Goal: Information Seeking & Learning: Learn about a topic

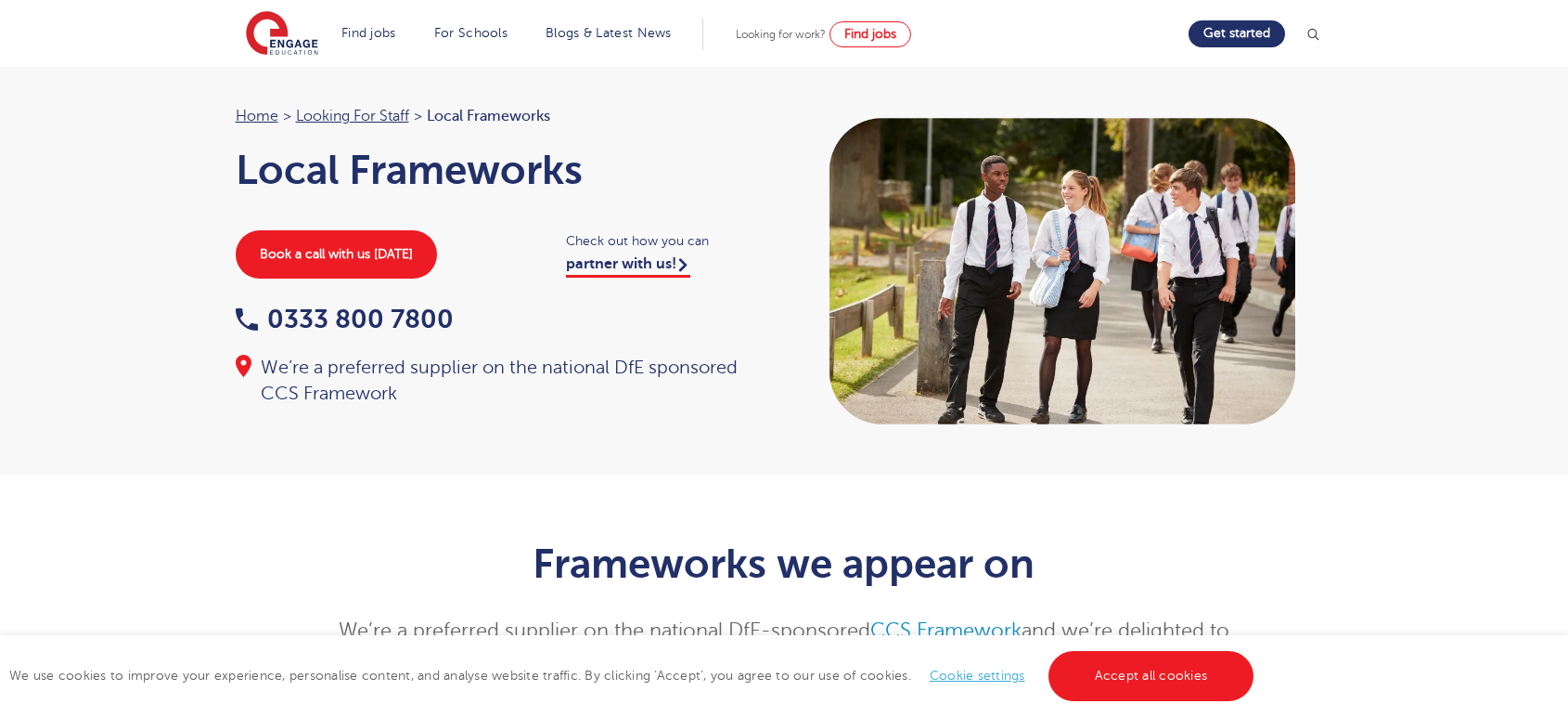
scroll to position [1341, 0]
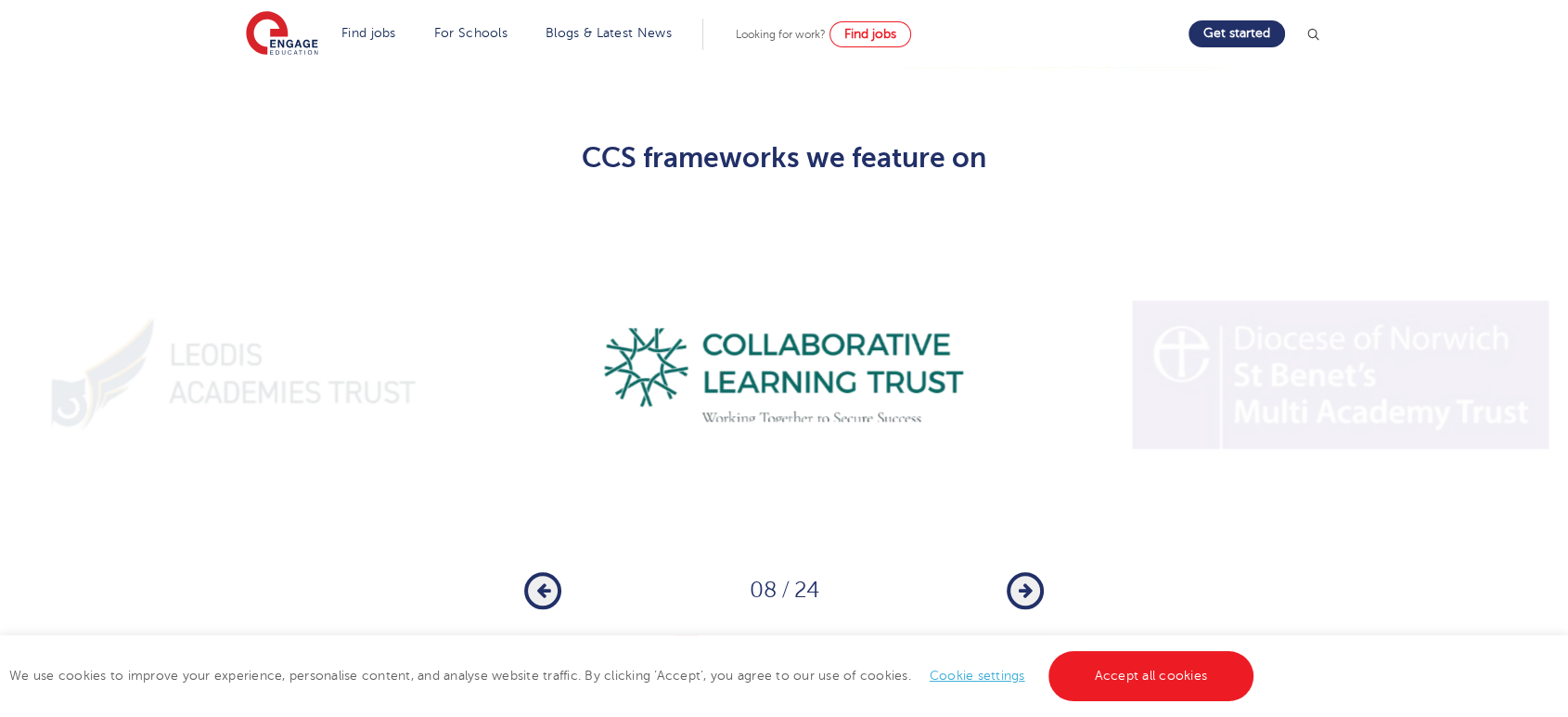
click at [1020, 571] on button "Next" at bounding box center [1025, 590] width 38 height 38
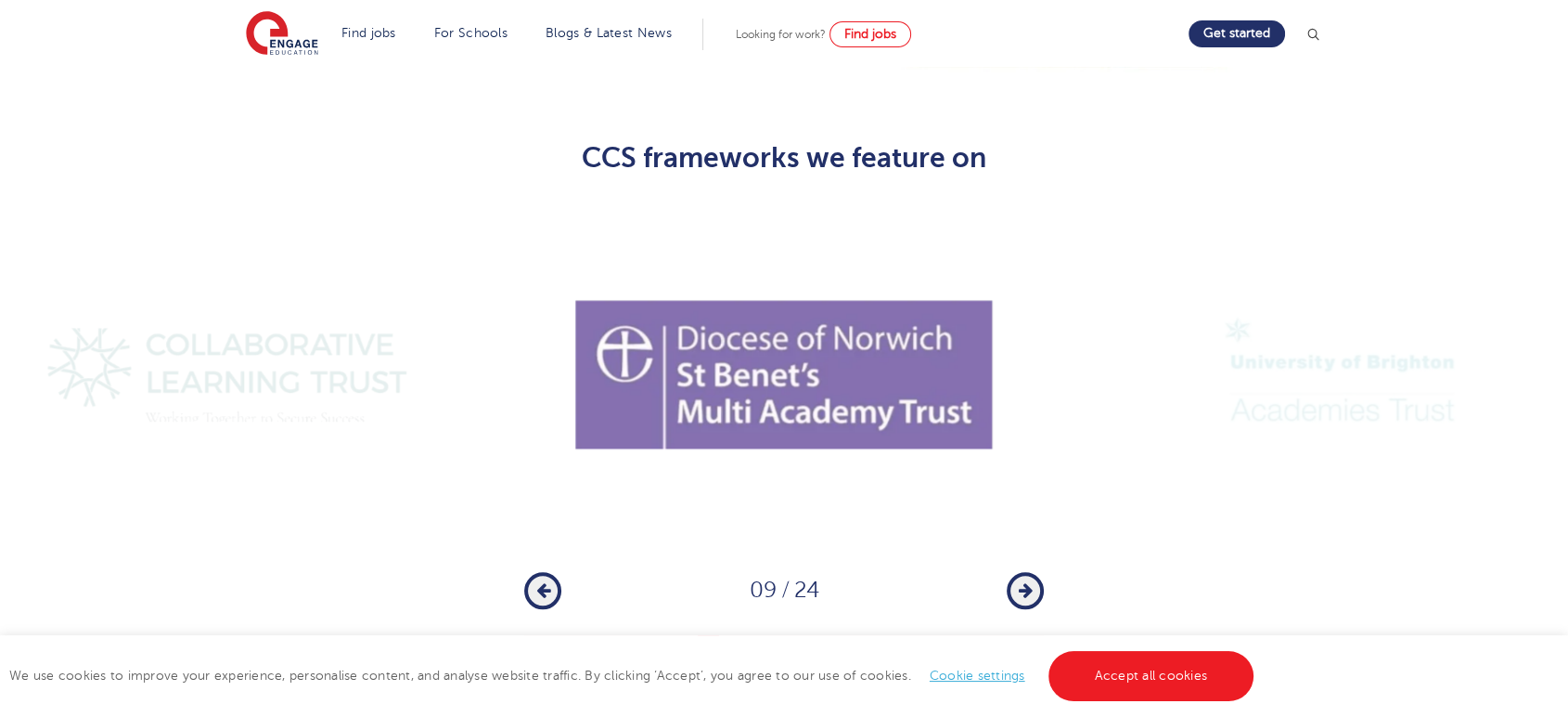
click at [1019, 582] on icon "button" at bounding box center [1026, 590] width 13 height 16
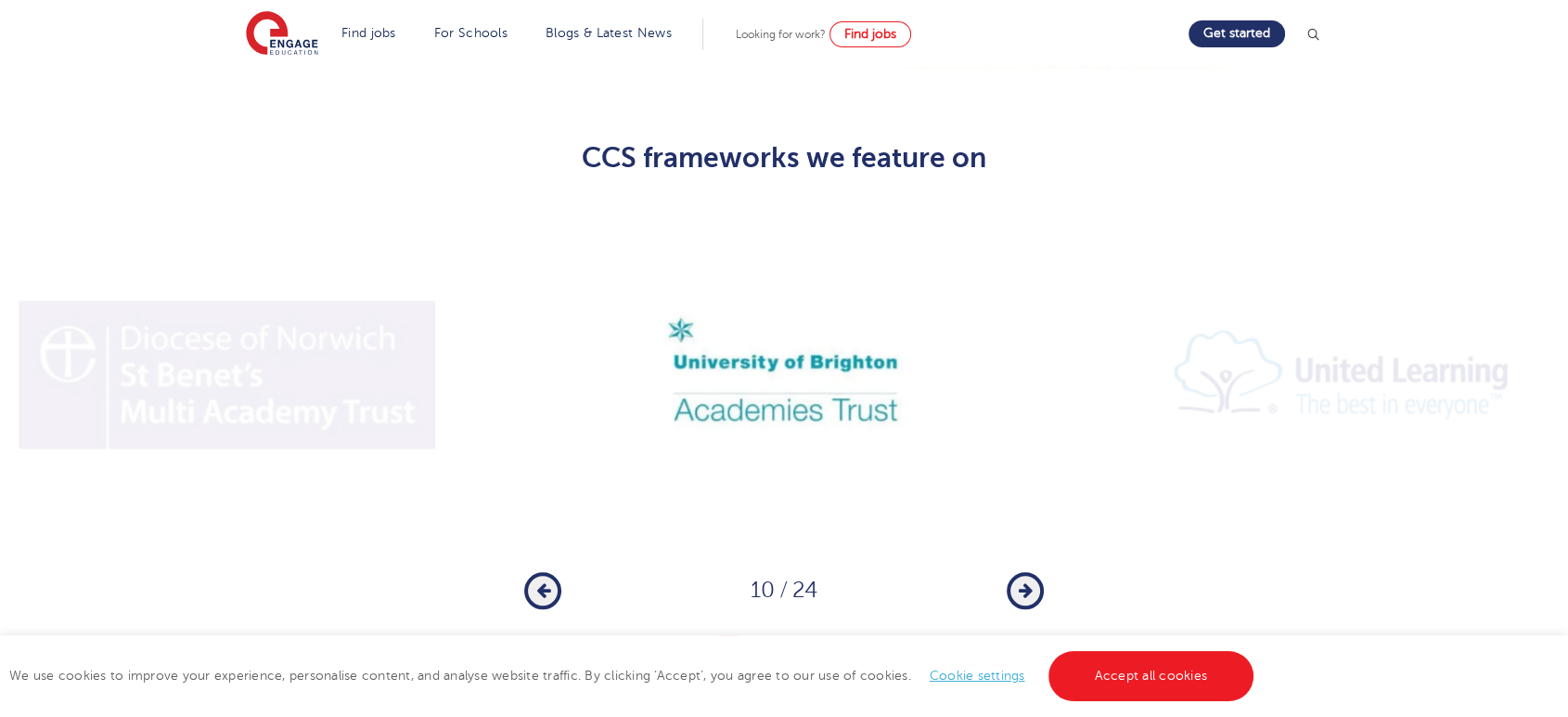
click at [1019, 582] on icon "button" at bounding box center [1026, 590] width 13 height 16
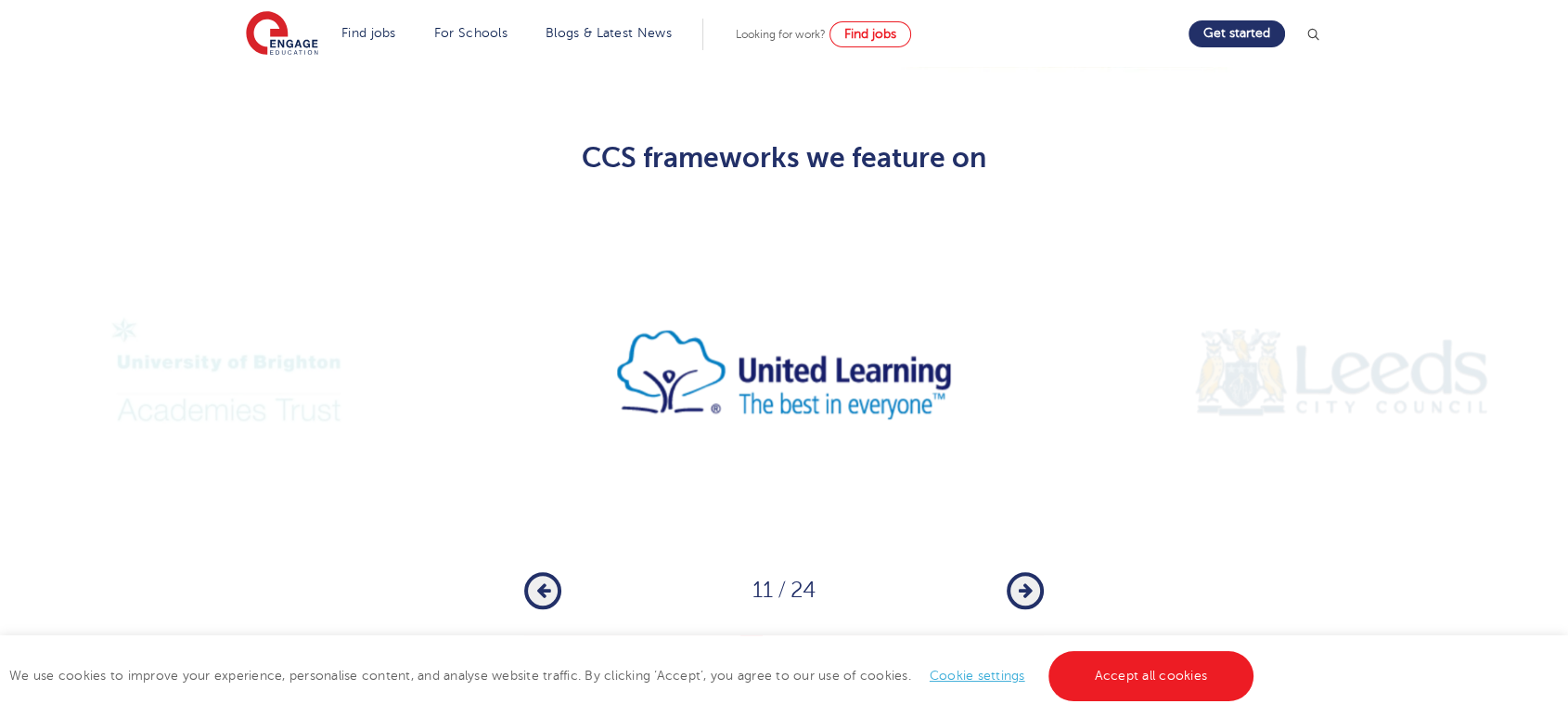
click at [1014, 571] on button "Next" at bounding box center [1025, 590] width 38 height 38
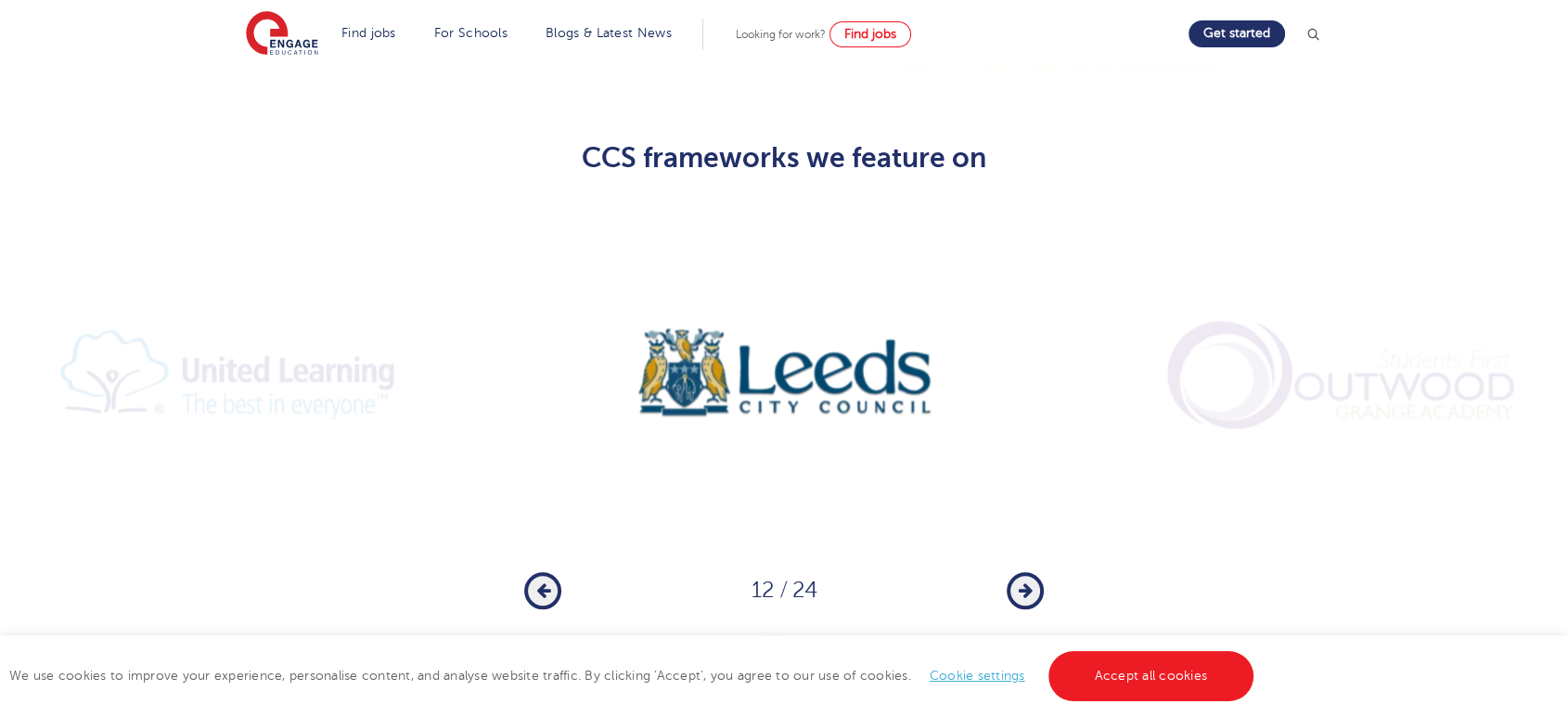
click at [1014, 571] on button "Next" at bounding box center [1025, 590] width 38 height 38
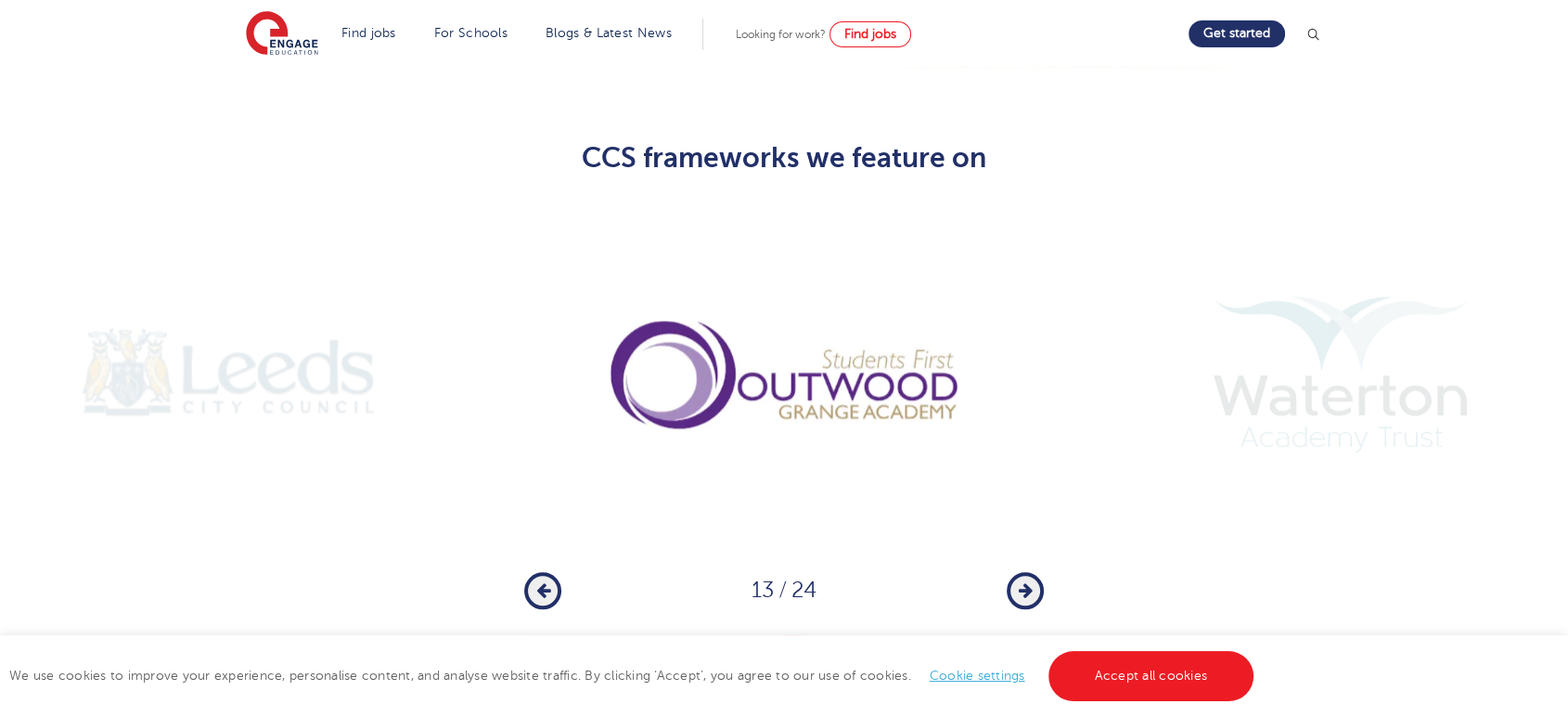
click at [1014, 571] on button "Next" at bounding box center [1025, 590] width 38 height 38
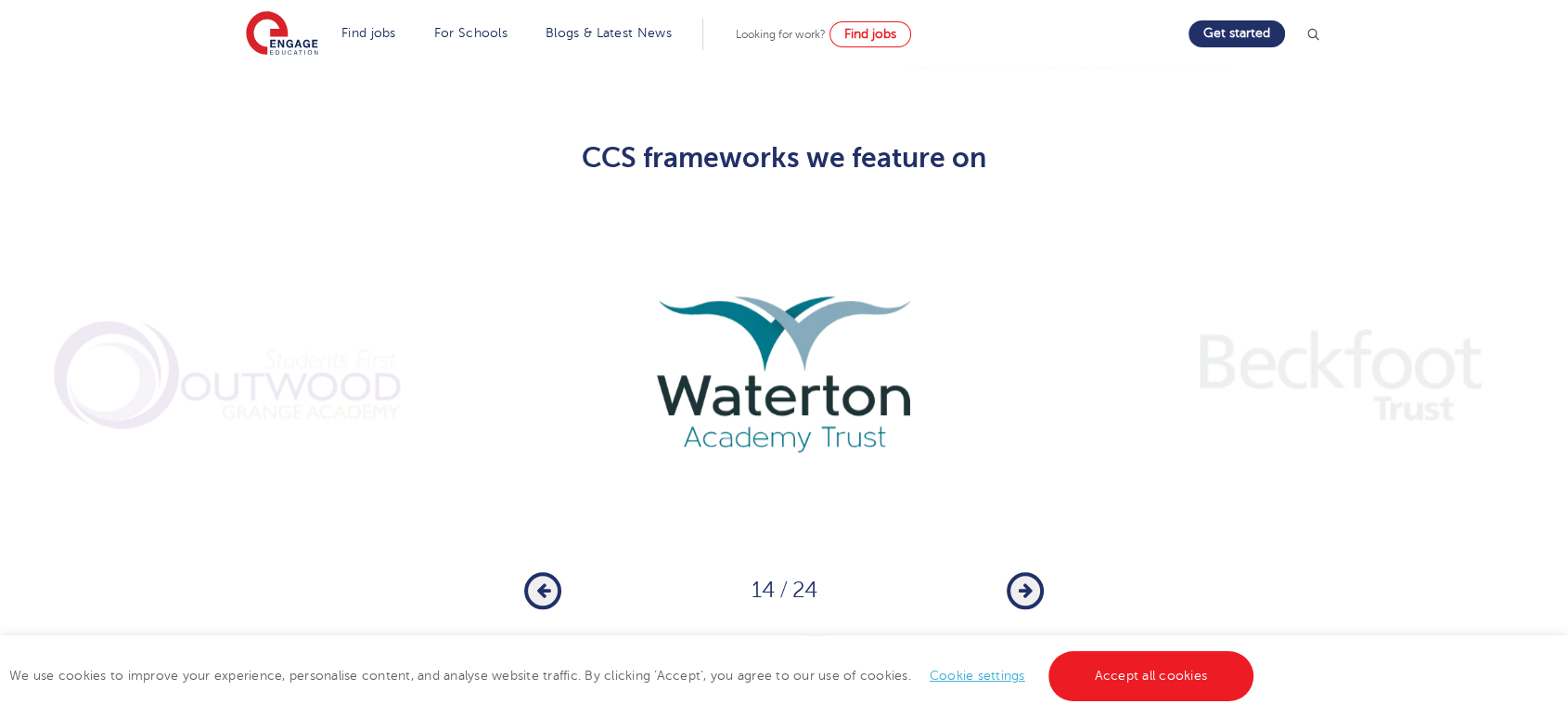
drag, startPoint x: 1051, startPoint y: 560, endPoint x: 1038, endPoint y: 550, distance: 16.4
click at [1047, 558] on div "1 2 3 4 5 6 7 8 9 10 11 12 13 14 15 16 17 18 19 20 21 22 23 24 Previous 14 / 24…" at bounding box center [784, 422] width 1568 height 442
click at [1035, 571] on button "Next" at bounding box center [1025, 590] width 38 height 38
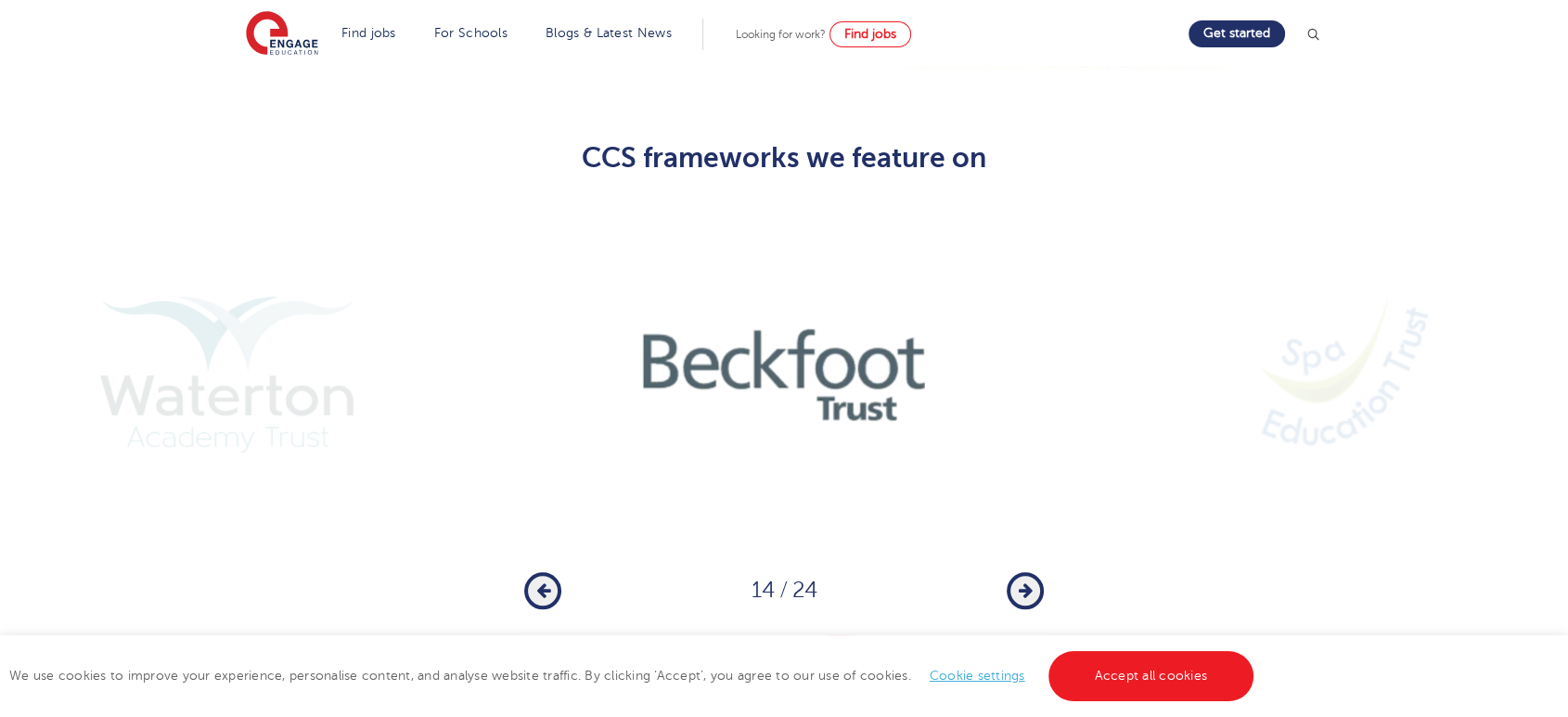
click at [1035, 571] on button "Next" at bounding box center [1025, 590] width 38 height 38
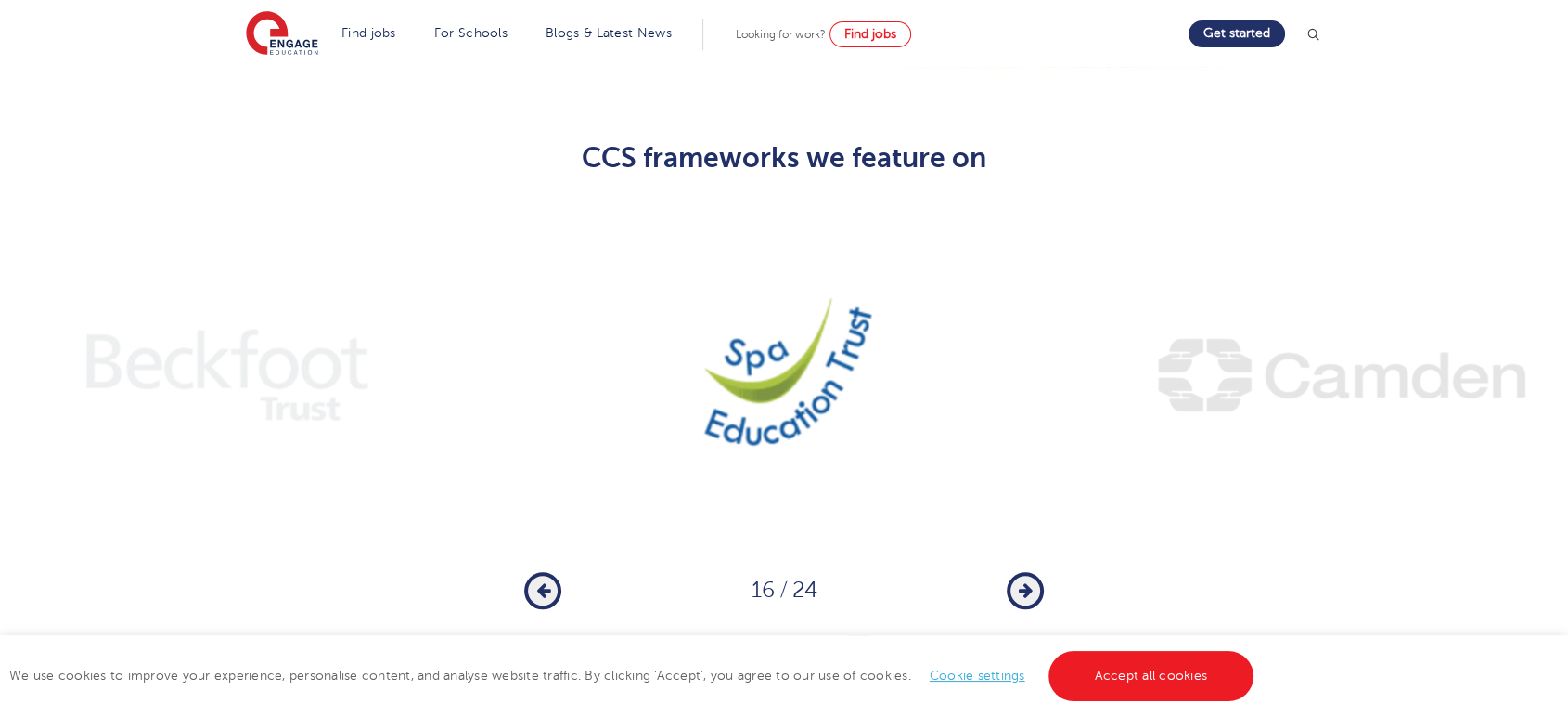
click at [1035, 571] on button "Next" at bounding box center [1025, 590] width 38 height 38
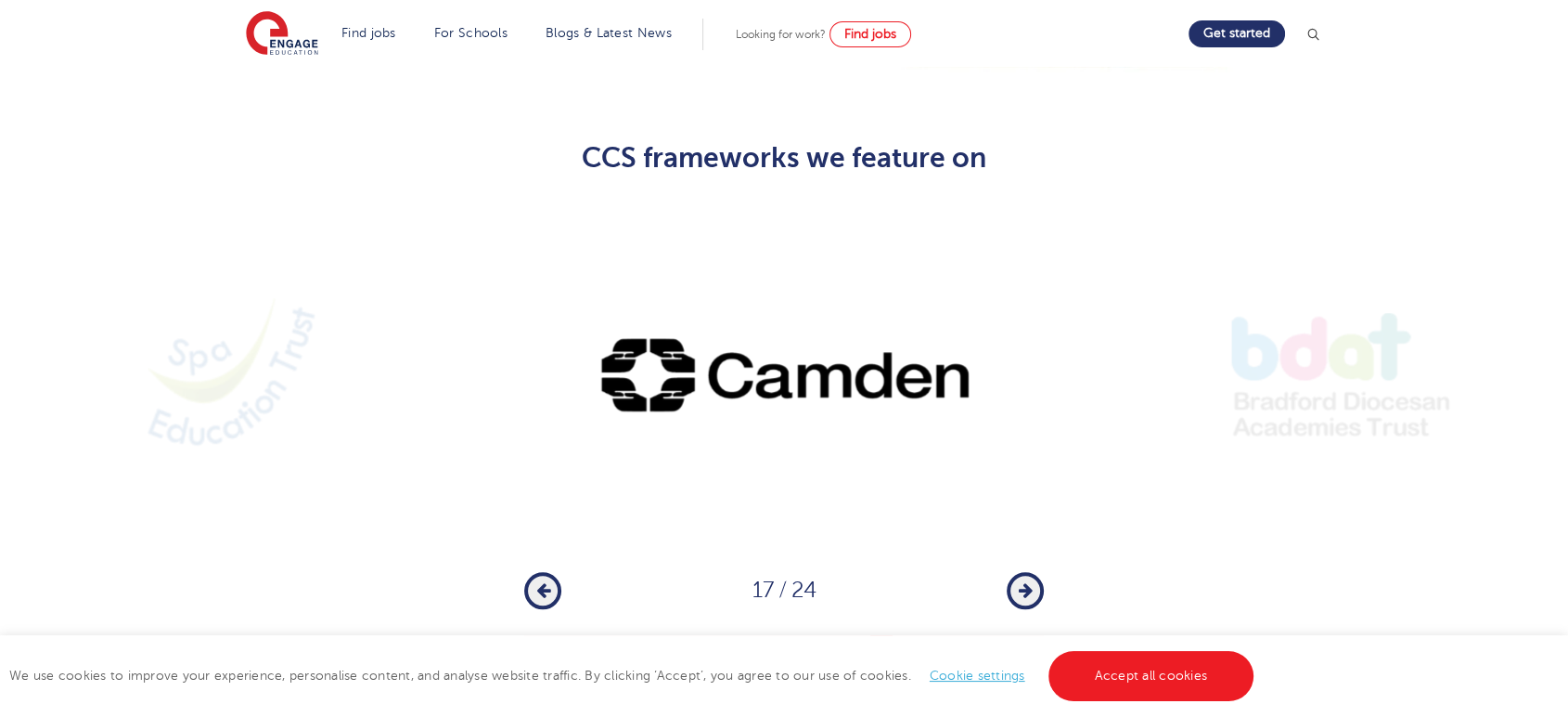
click at [543, 582] on icon "button" at bounding box center [543, 590] width 13 height 16
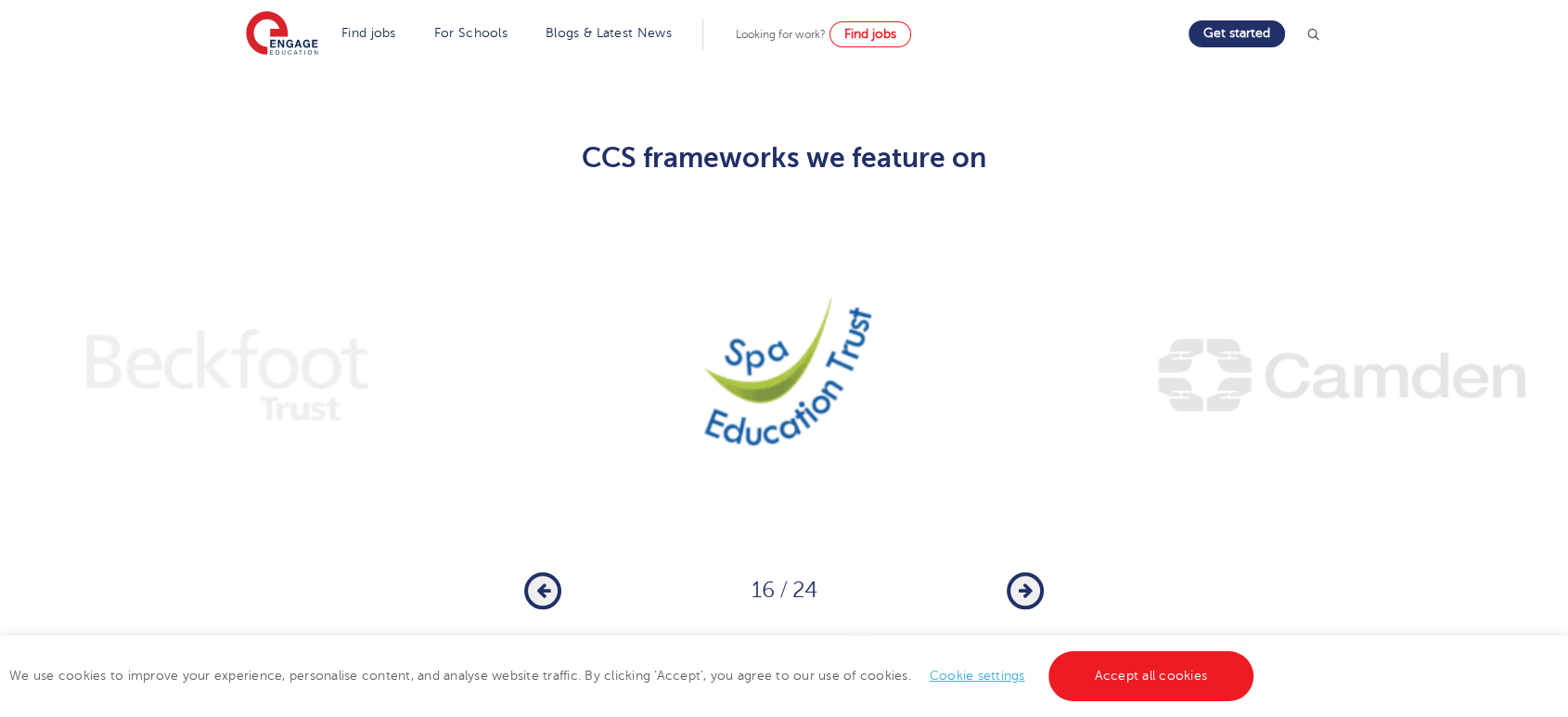
click at [999, 571] on div "Previous 16 / 24 Next" at bounding box center [783, 590] width 519 height 38
drag, startPoint x: 1005, startPoint y: 550, endPoint x: 1017, endPoint y: 552, distance: 12.2
click at [1011, 571] on div "Previous 16 / 24 Next" at bounding box center [783, 590] width 519 height 38
click at [1017, 571] on button "Next" at bounding box center [1025, 590] width 38 height 38
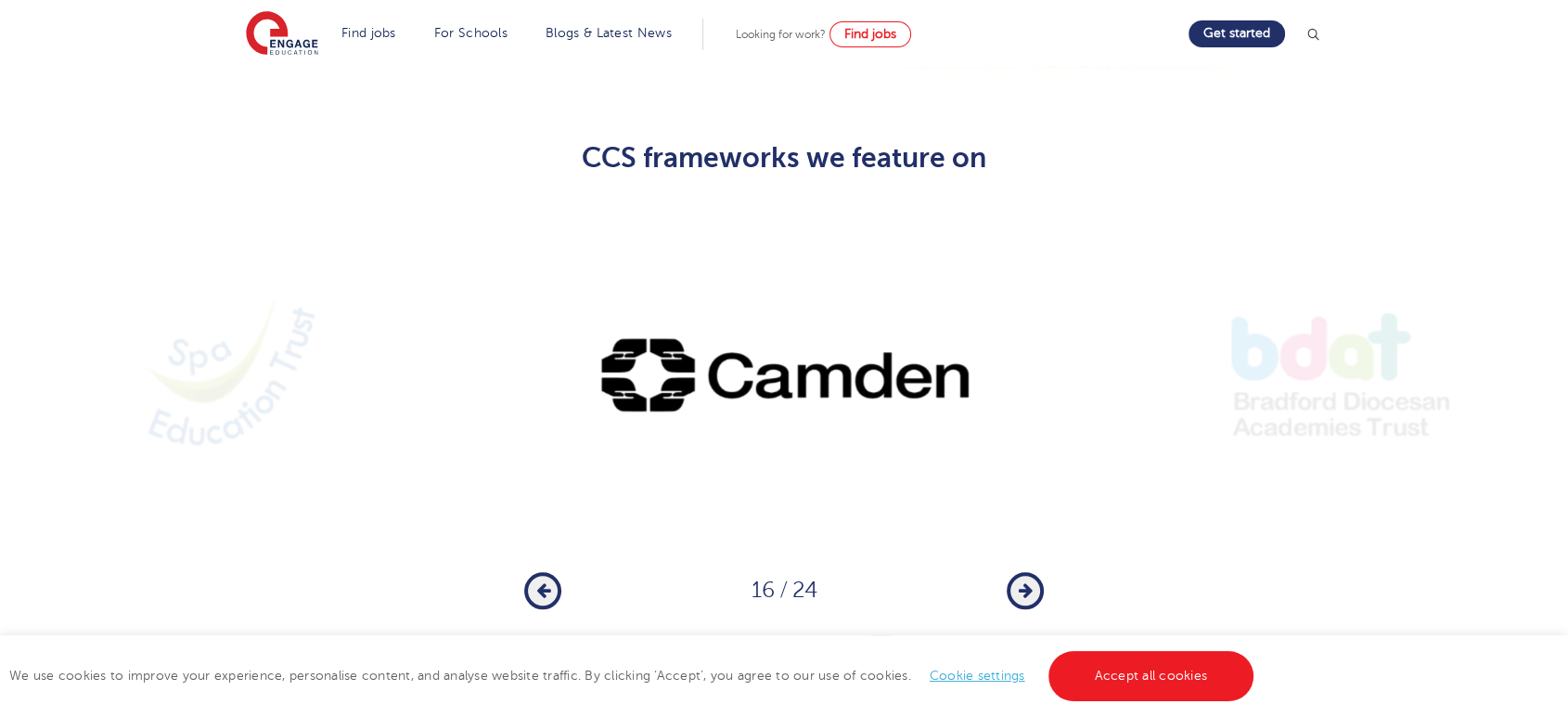
click at [1019, 582] on icon "button" at bounding box center [1026, 590] width 13 height 16
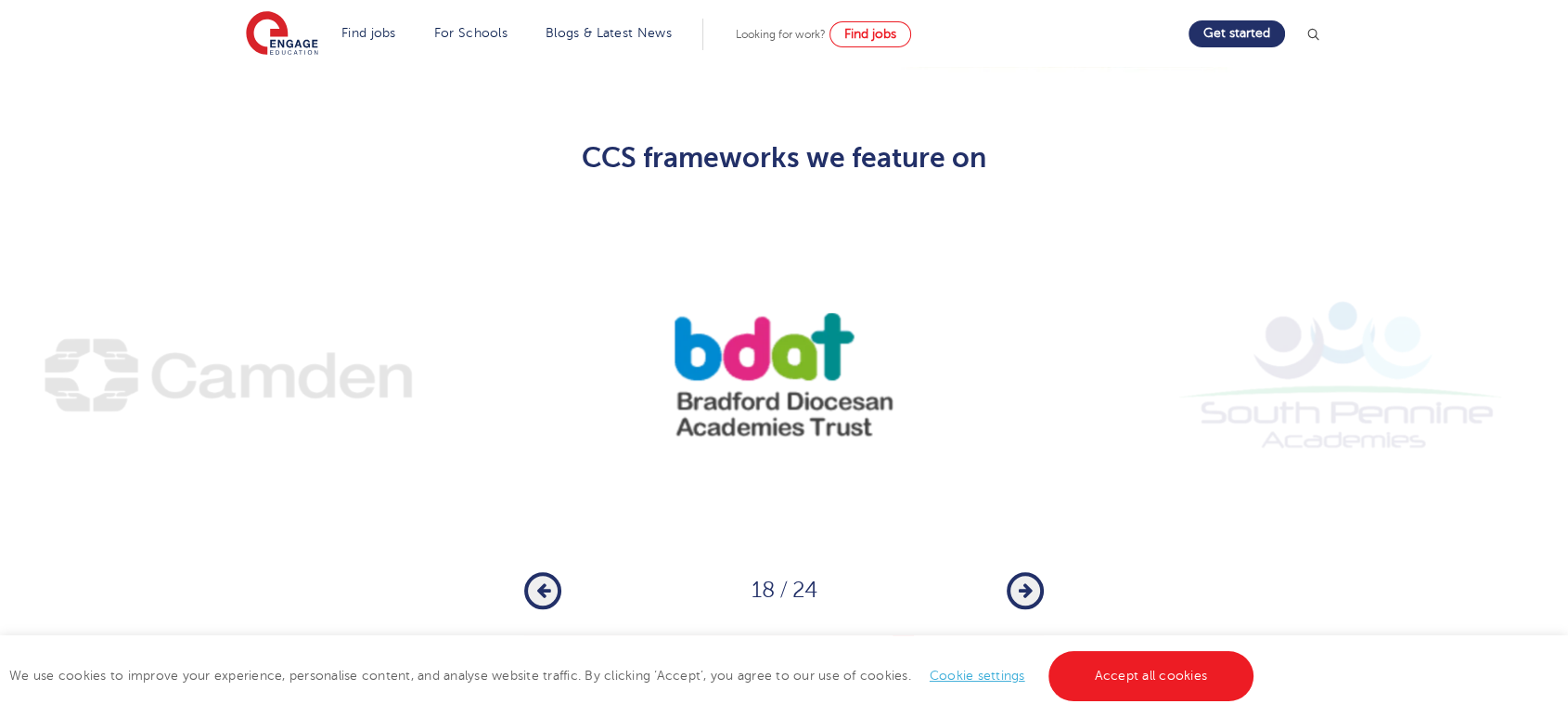
click at [1019, 582] on icon "button" at bounding box center [1026, 590] width 13 height 16
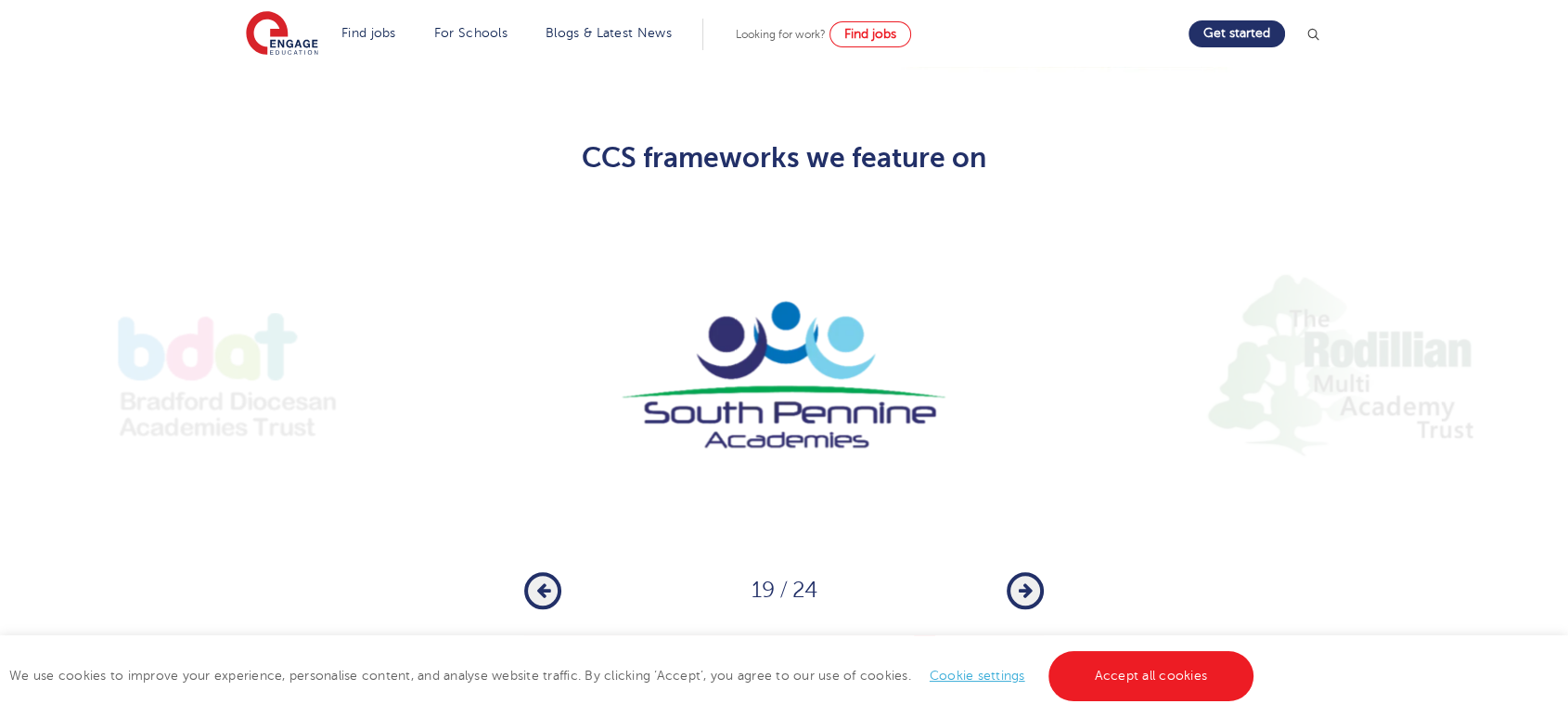
click at [1019, 582] on icon "button" at bounding box center [1026, 590] width 13 height 16
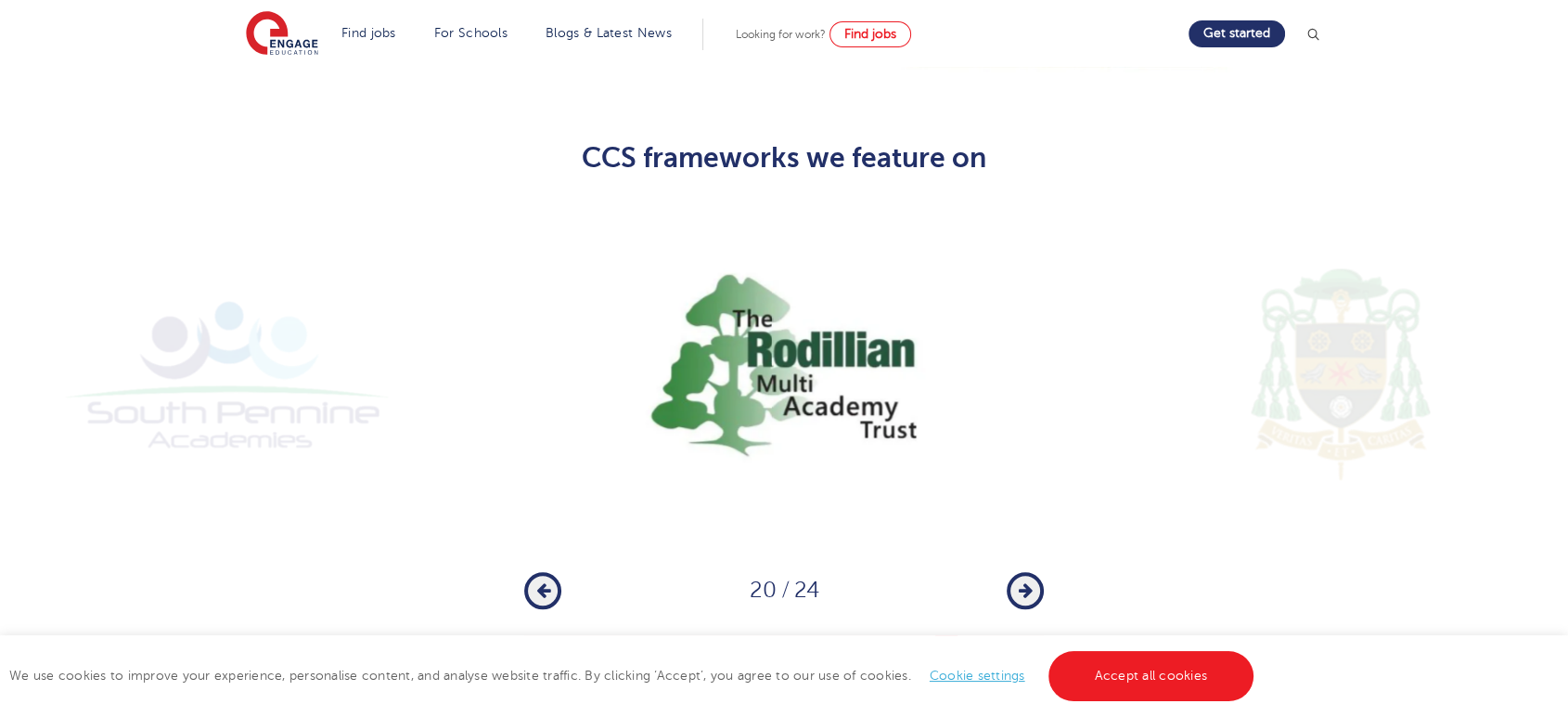
click at [1019, 582] on icon "button" at bounding box center [1026, 590] width 13 height 16
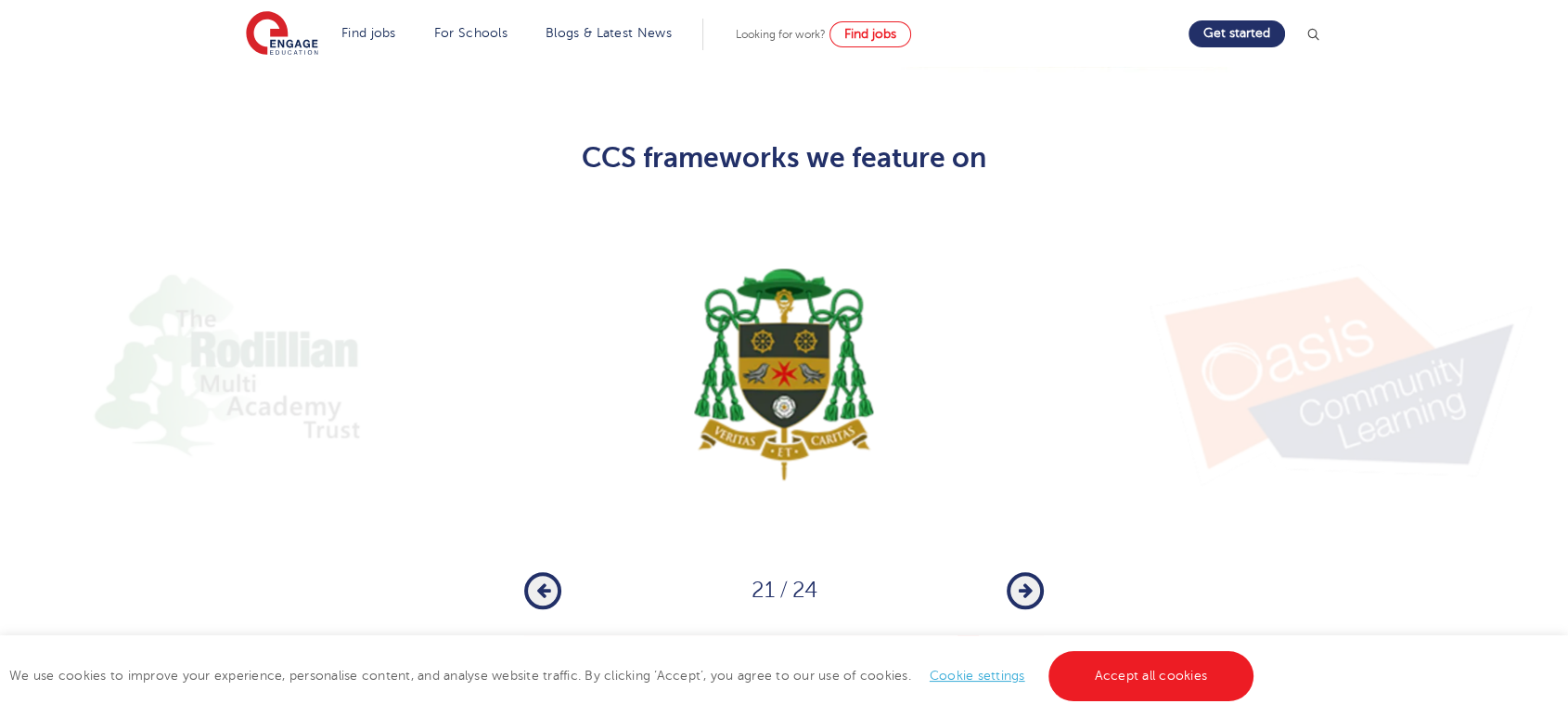
click at [1019, 582] on icon "button" at bounding box center [1026, 590] width 13 height 16
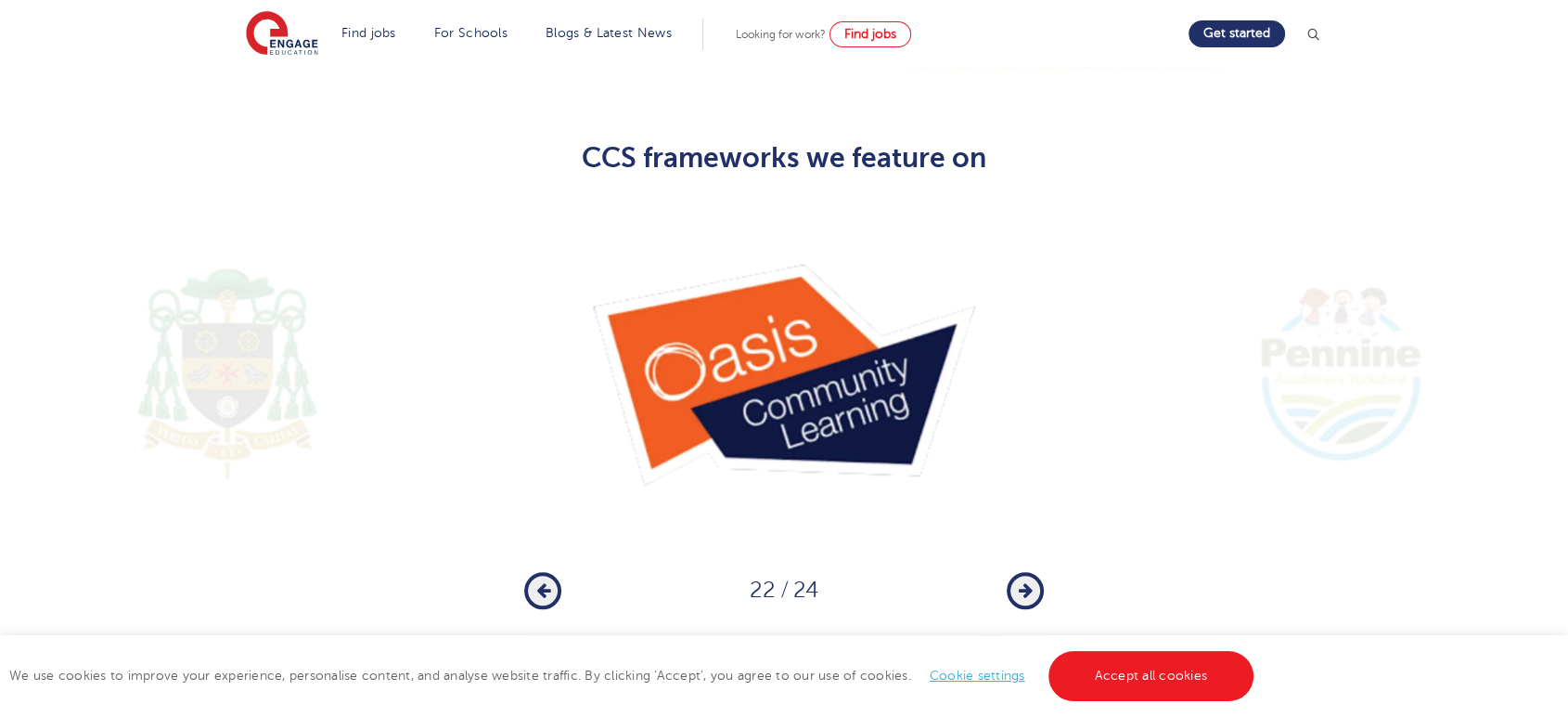
click at [1019, 582] on icon "button" at bounding box center [1026, 590] width 13 height 16
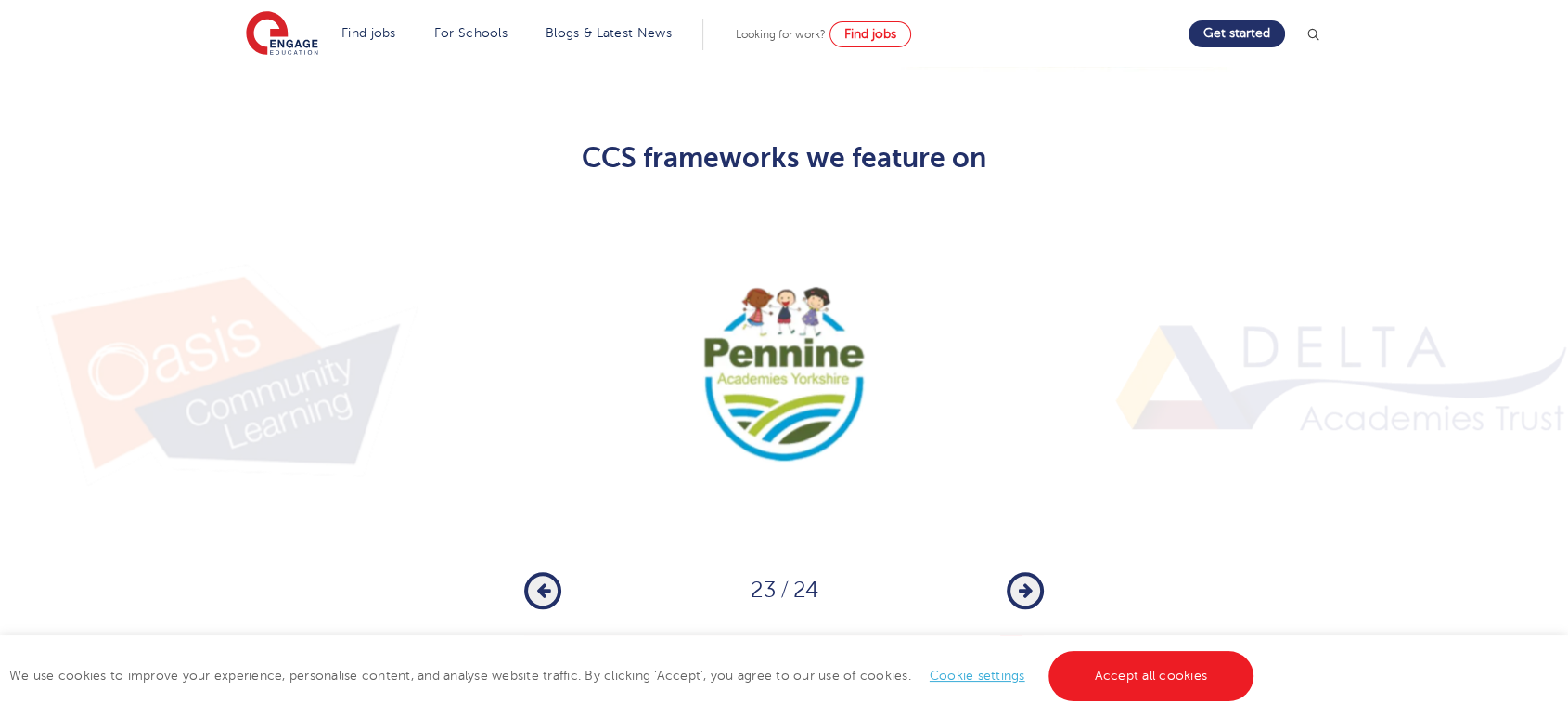
click at [1019, 582] on icon "button" at bounding box center [1026, 590] width 13 height 16
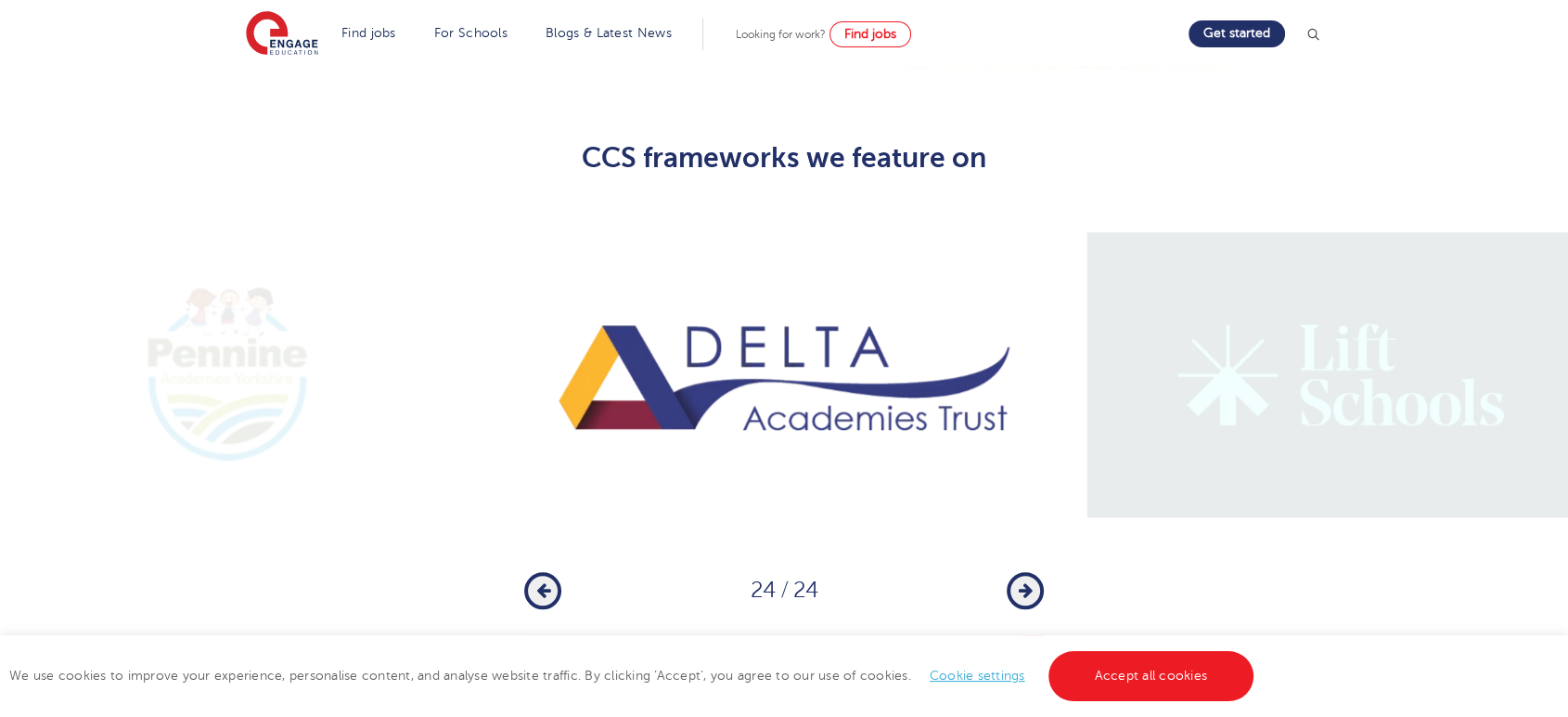
click at [1019, 582] on icon "button" at bounding box center [1026, 590] width 13 height 16
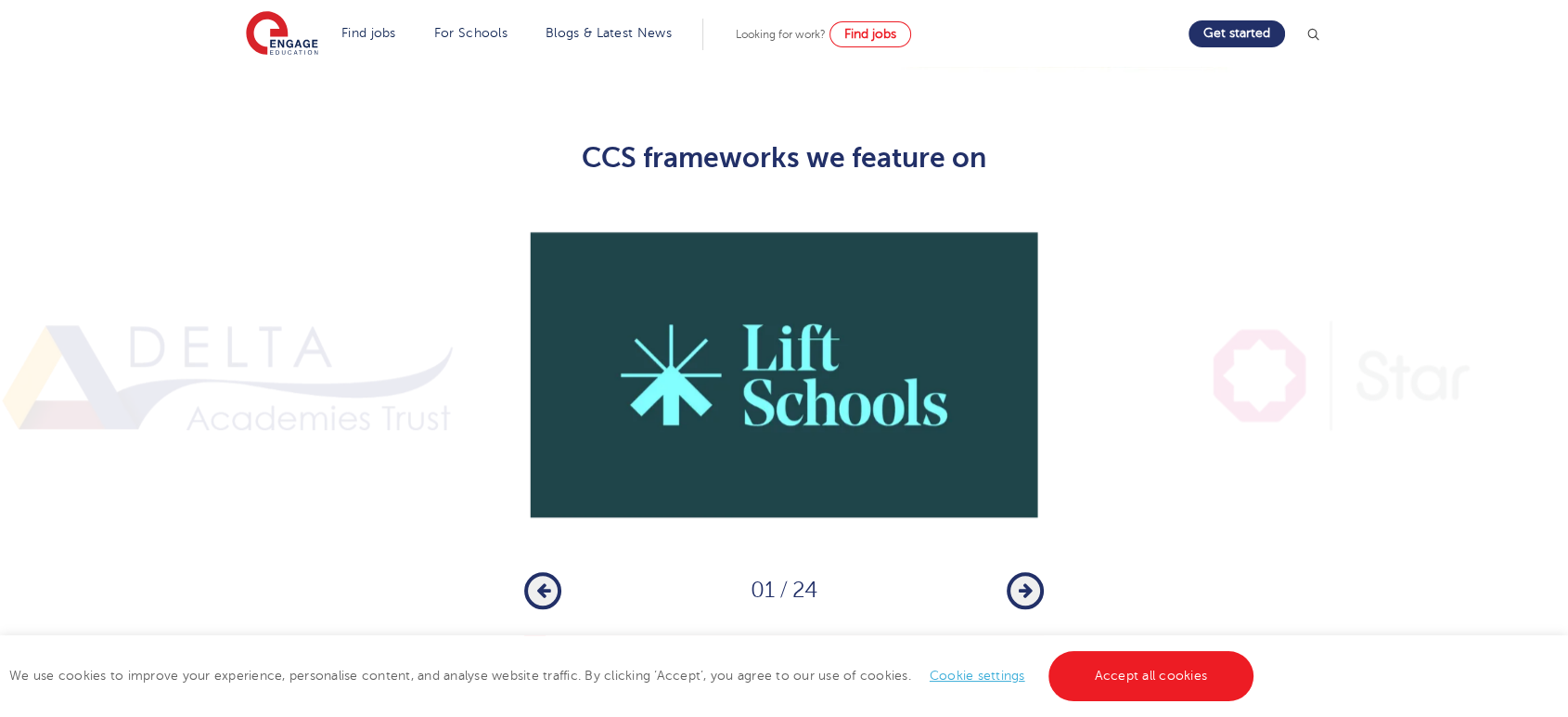
click at [1019, 582] on icon "button" at bounding box center [1026, 590] width 13 height 16
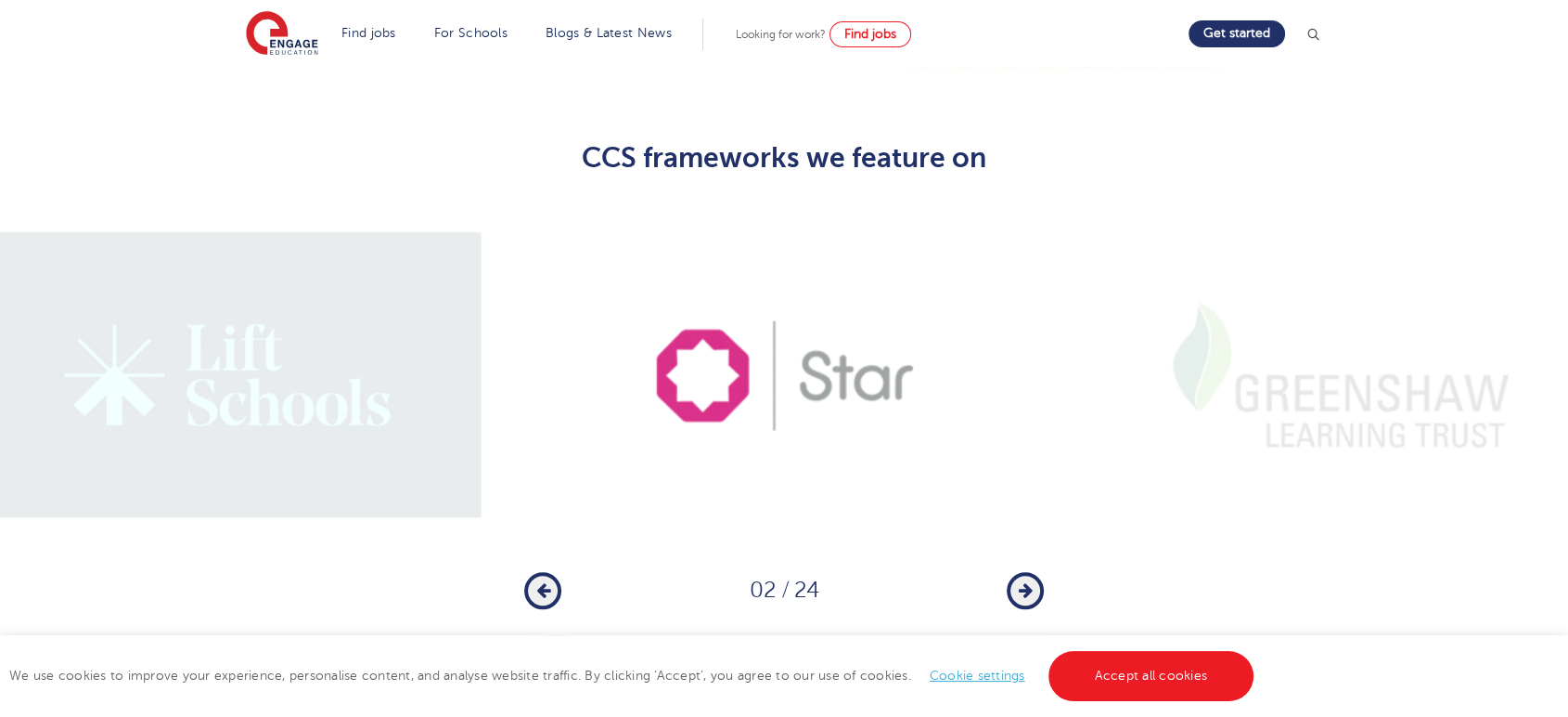
drag, startPoint x: 1064, startPoint y: 538, endPoint x: 1054, endPoint y: 549, distance: 14.9
click at [1054, 549] on div "1 2 3 4 5 6 7 8 9 10 11 12 13 14 15 16 17 18 19 20 21 22 23 24 Previous 02 / 24…" at bounding box center [784, 422] width 1568 height 442
drag, startPoint x: 1047, startPoint y: 551, endPoint x: 1019, endPoint y: 558, distance: 28.9
click at [1036, 555] on div "1 2 3 4 5 6 7 8 9 10 11 12 13 14 15 16 17 18 19 20 21 22 23 24 Previous 02 / 24…" at bounding box center [784, 422] width 1568 height 442
click at [1019, 582] on icon "button" at bounding box center [1026, 590] width 13 height 16
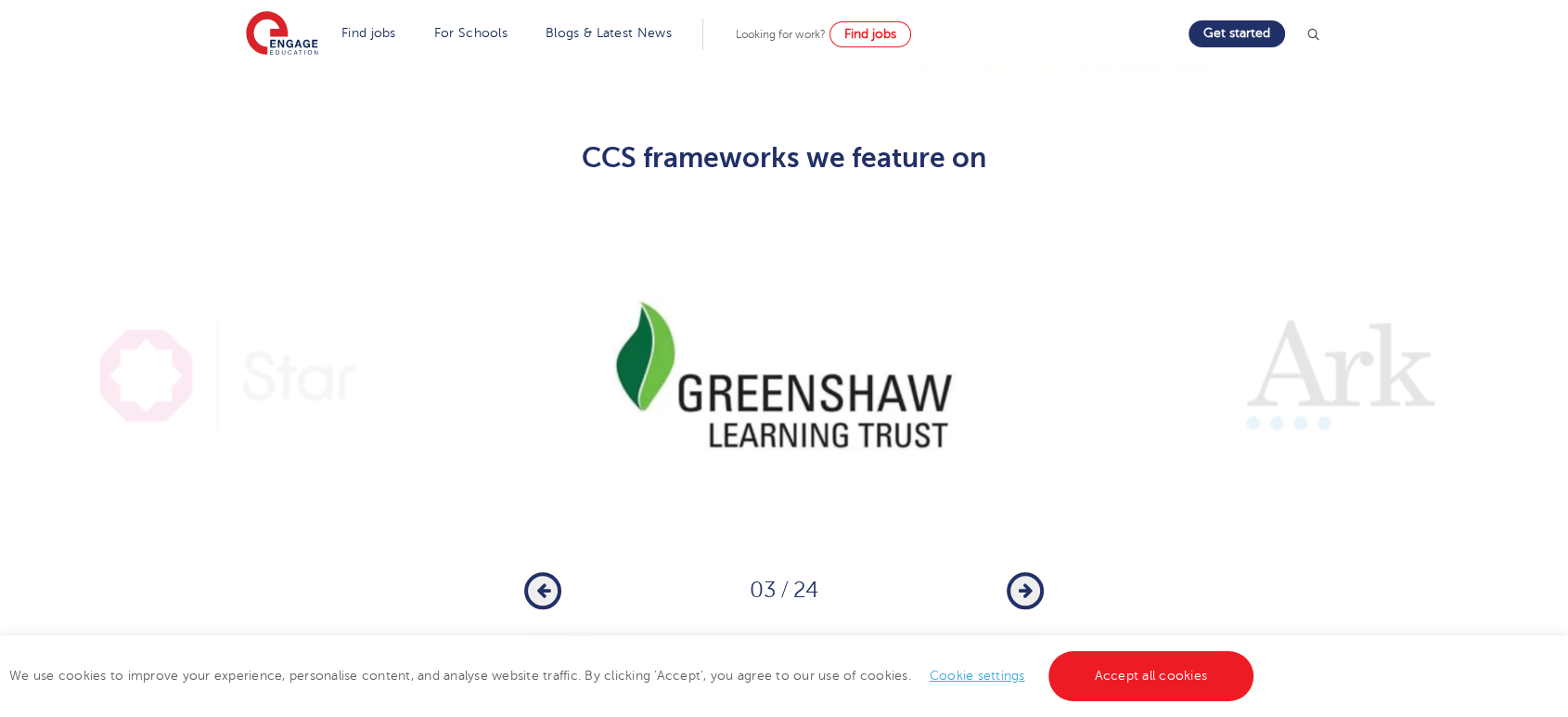
click at [539, 582] on icon "button" at bounding box center [543, 590] width 13 height 16
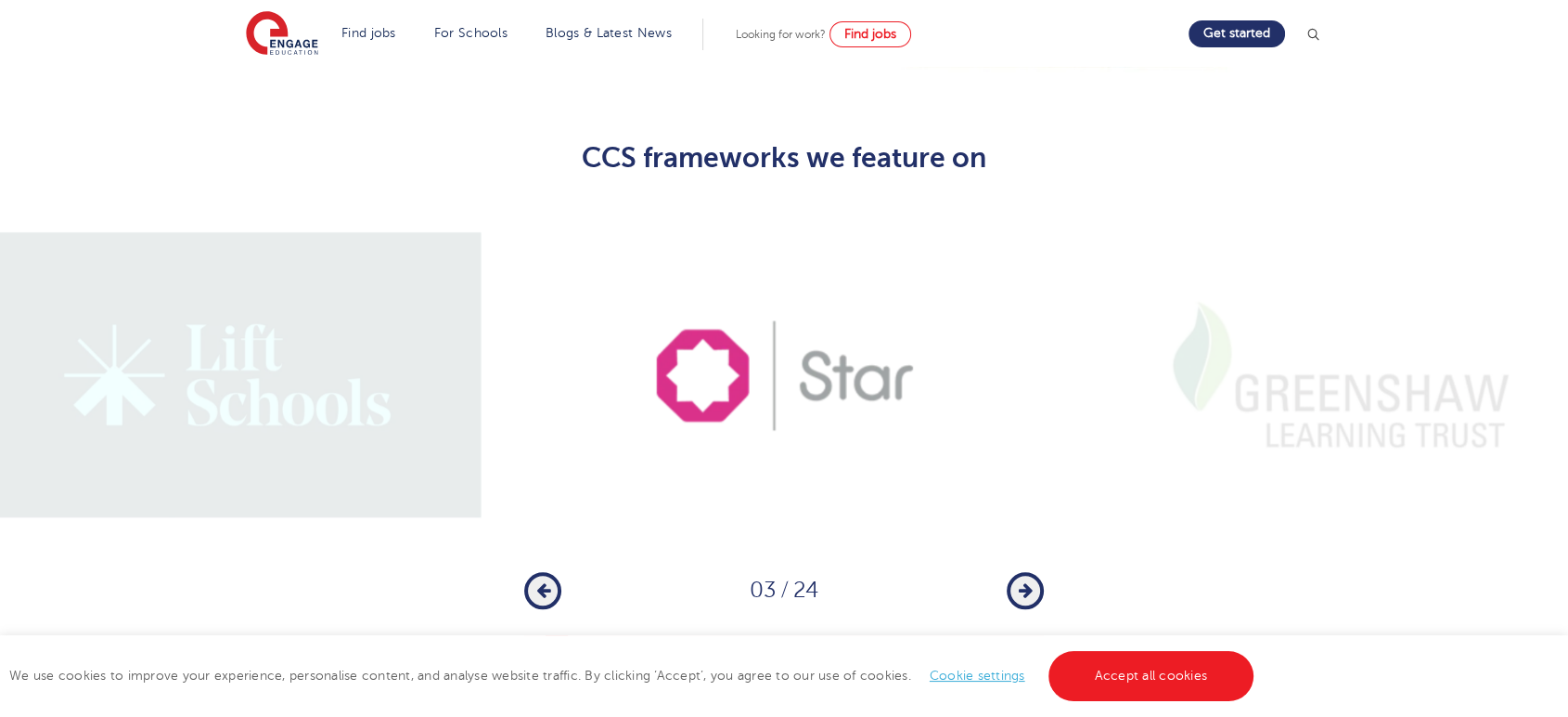
click at [539, 582] on icon "button" at bounding box center [543, 590] width 13 height 16
